Goal: Information Seeking & Learning: Learn about a topic

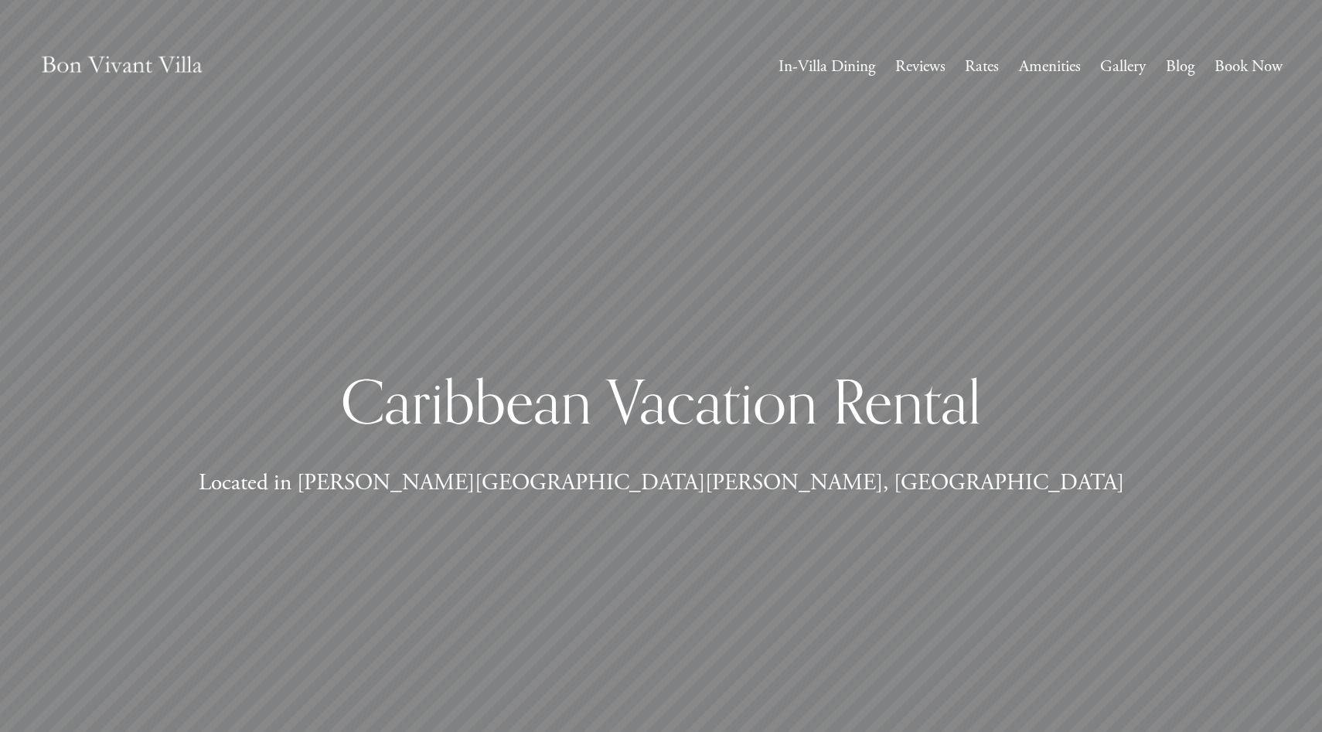
click at [1250, 72] on link "Book Now" at bounding box center [1248, 67] width 68 height 29
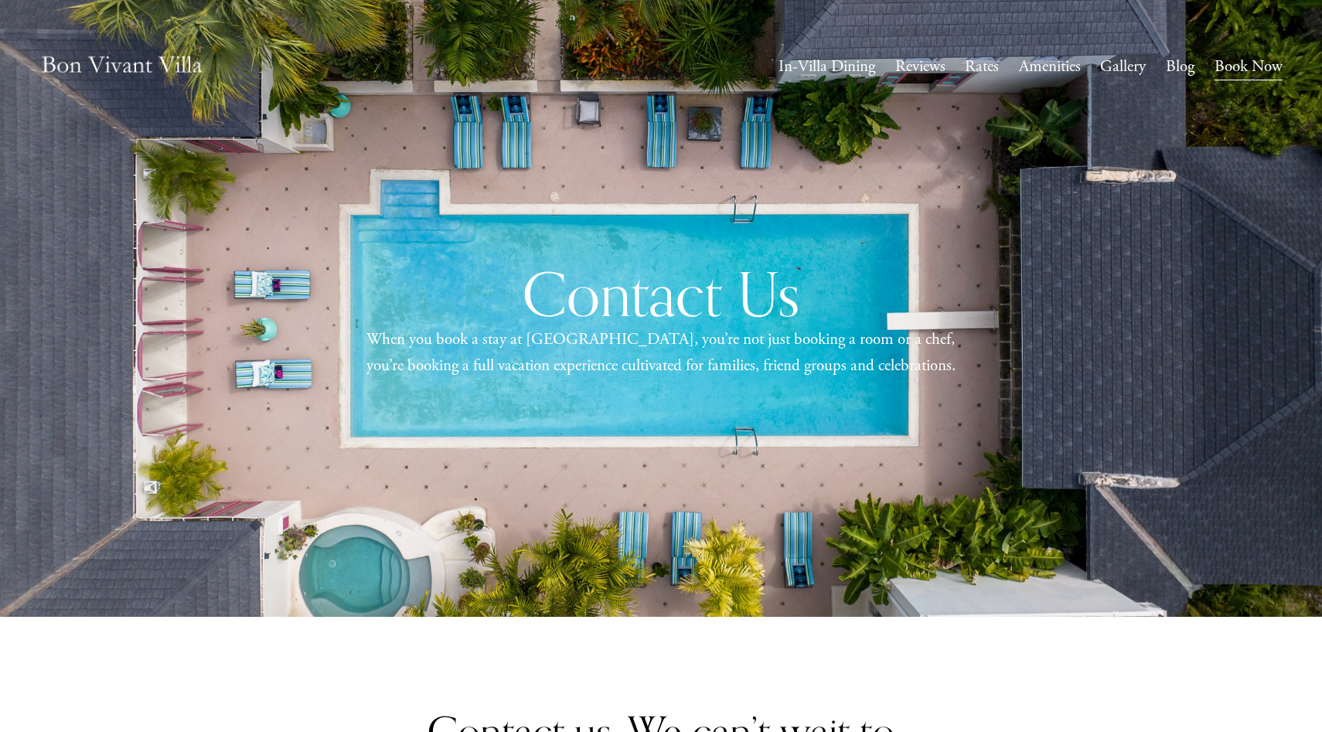
click at [964, 73] on link "Rates" at bounding box center [981, 67] width 34 height 29
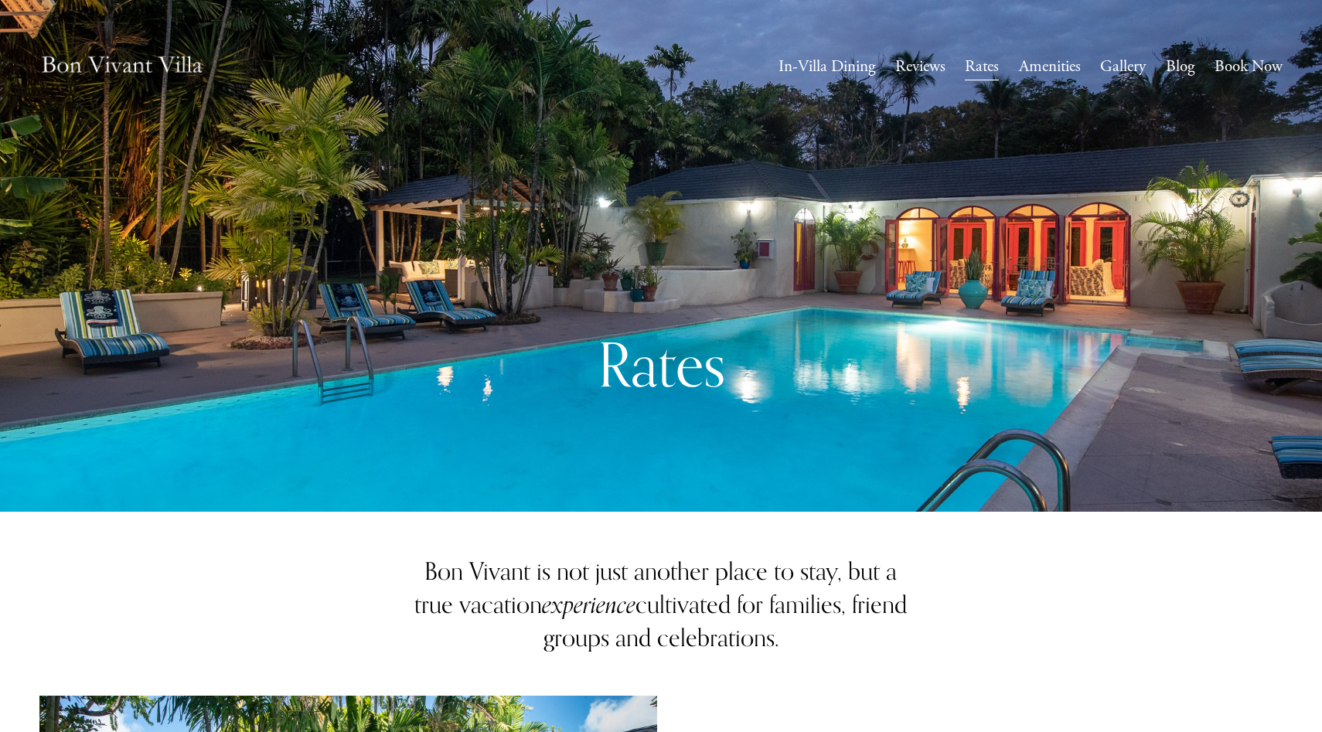
click at [823, 67] on link "In-Villa Dining" at bounding box center [826, 67] width 97 height 29
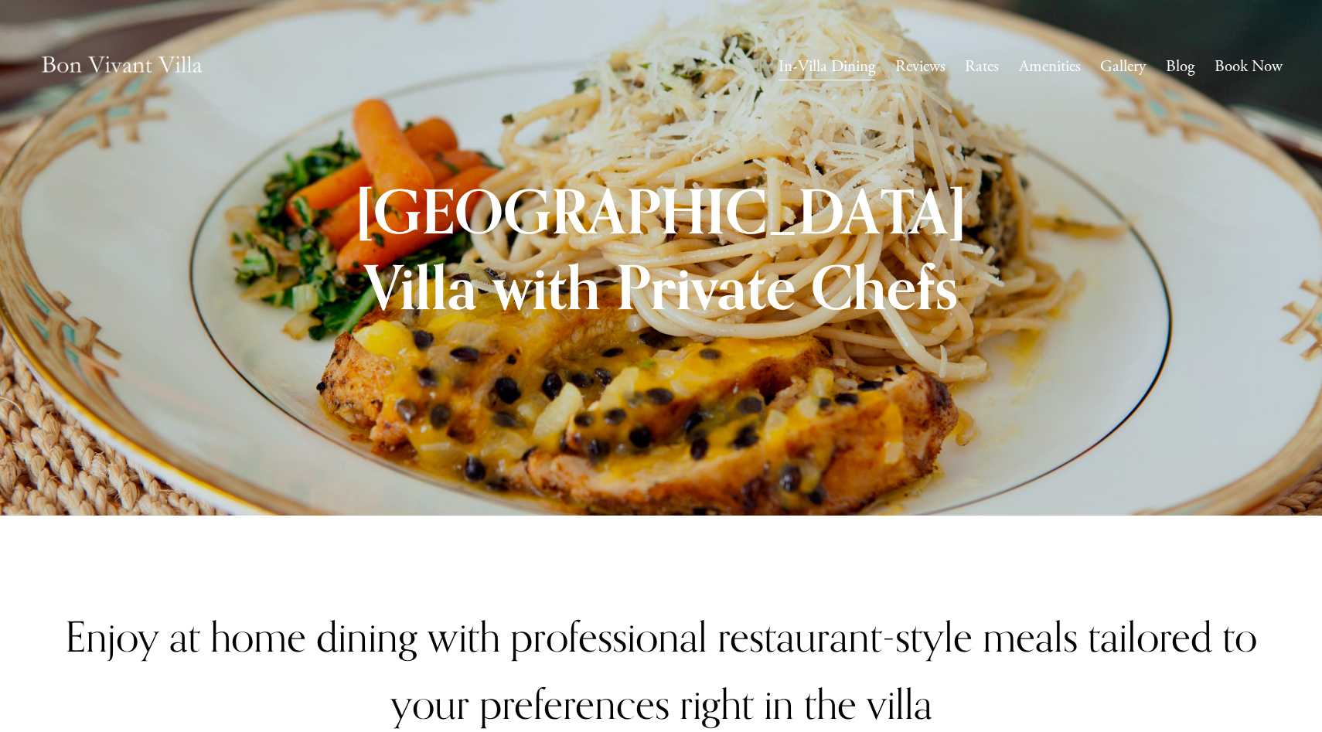
click at [912, 73] on link "Reviews" at bounding box center [920, 67] width 50 height 29
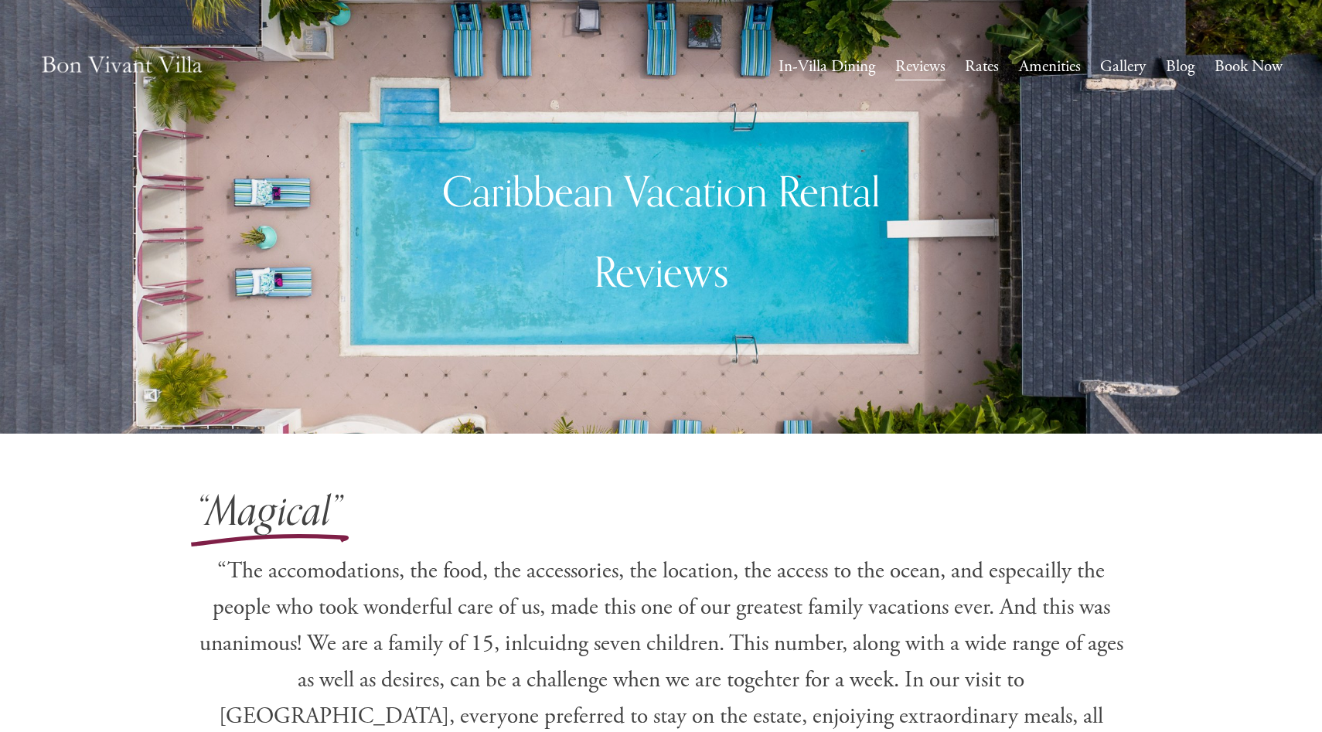
click at [1030, 67] on link "Amenities" at bounding box center [1050, 67] width 62 height 29
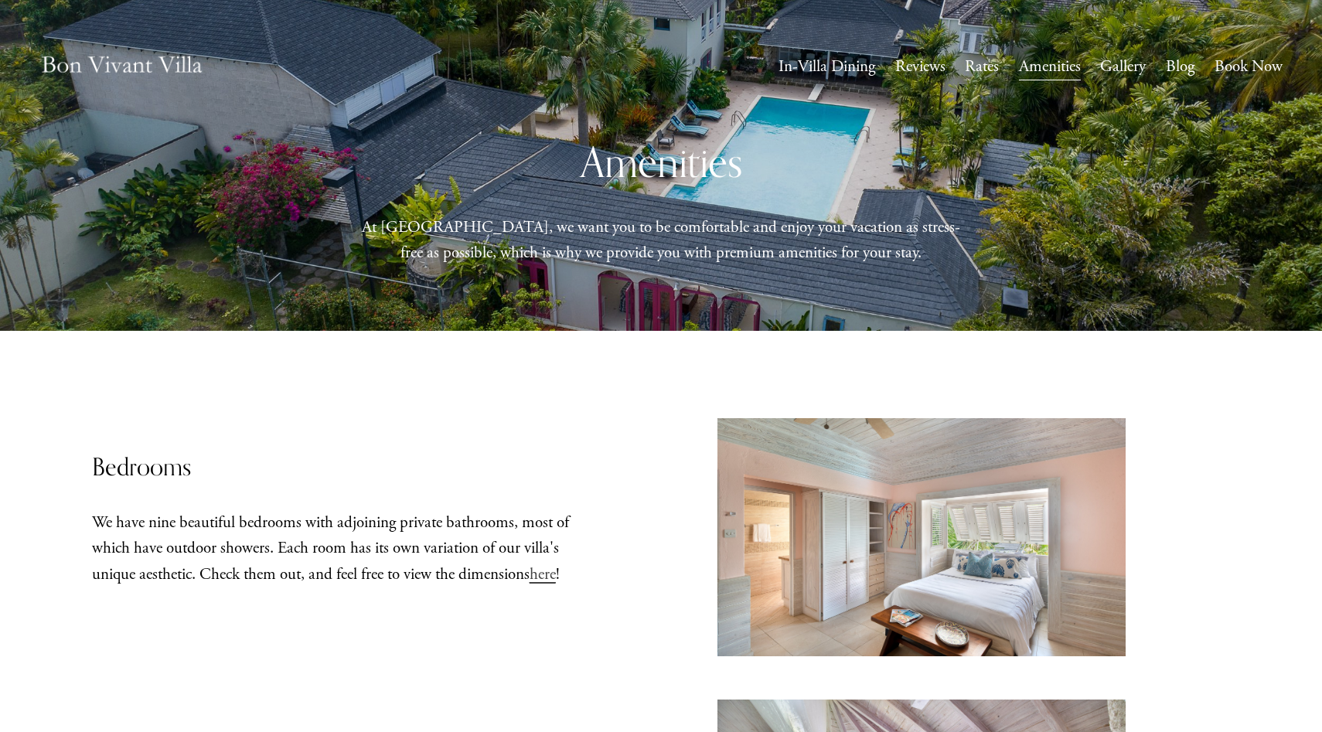
click at [1141, 65] on link "Gallery" at bounding box center [1123, 67] width 46 height 29
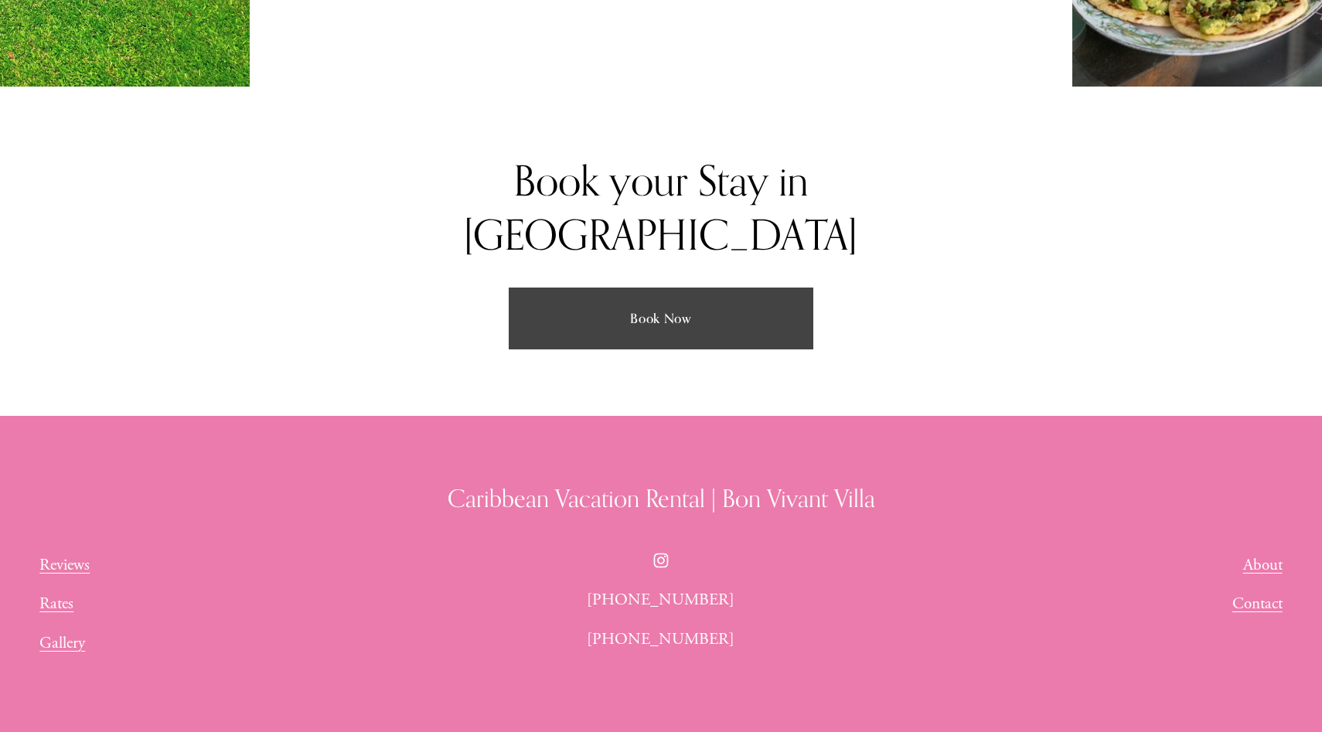
scroll to position [3710, 0]
